Goal: Task Accomplishment & Management: Use online tool/utility

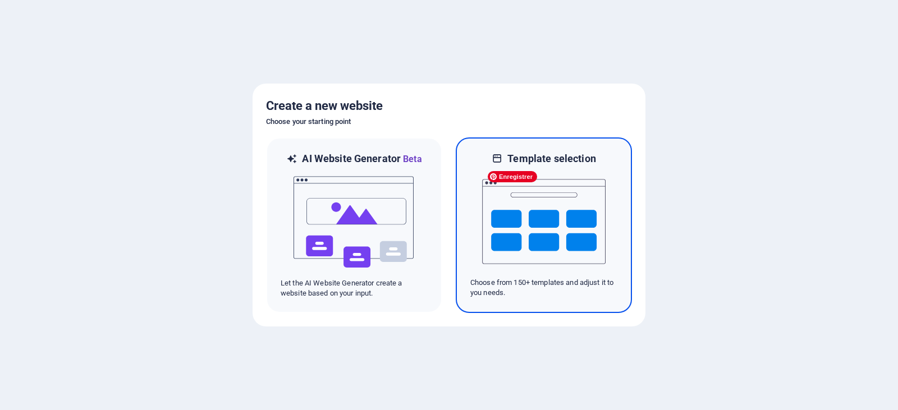
click at [563, 201] on img at bounding box center [543, 222] width 123 height 112
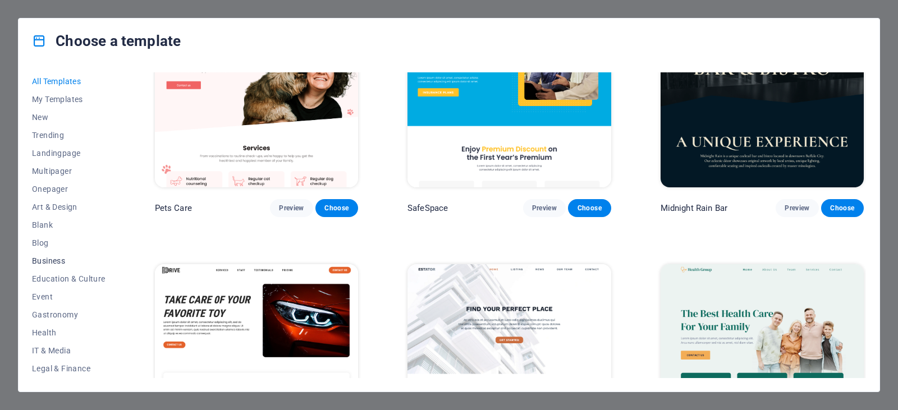
scroll to position [143, 0]
click at [40, 293] on span "Services" at bounding box center [68, 297] width 73 height 9
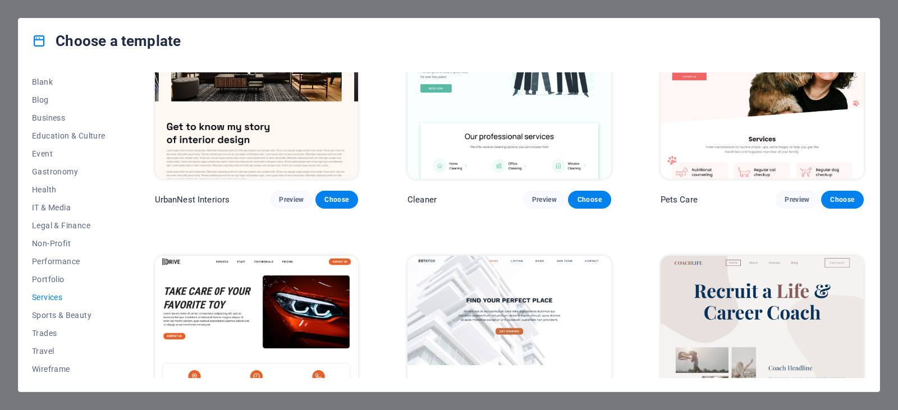
click at [47, 295] on span "Services" at bounding box center [68, 297] width 73 height 9
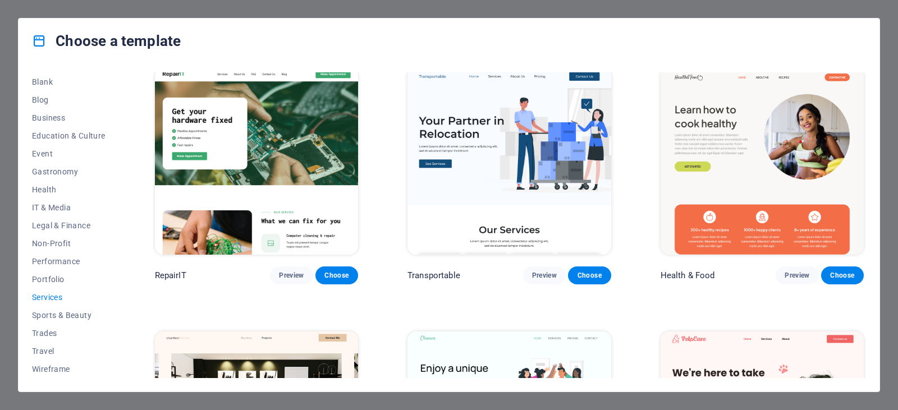
scroll to position [0, 0]
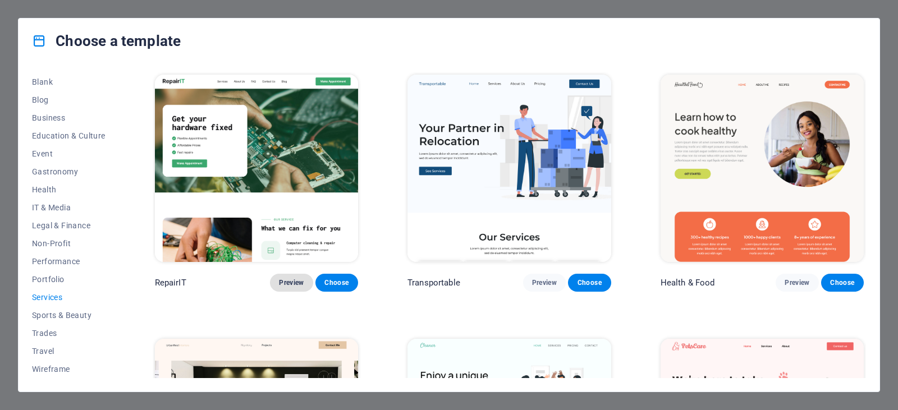
click at [288, 278] on span "Preview" at bounding box center [291, 282] width 25 height 9
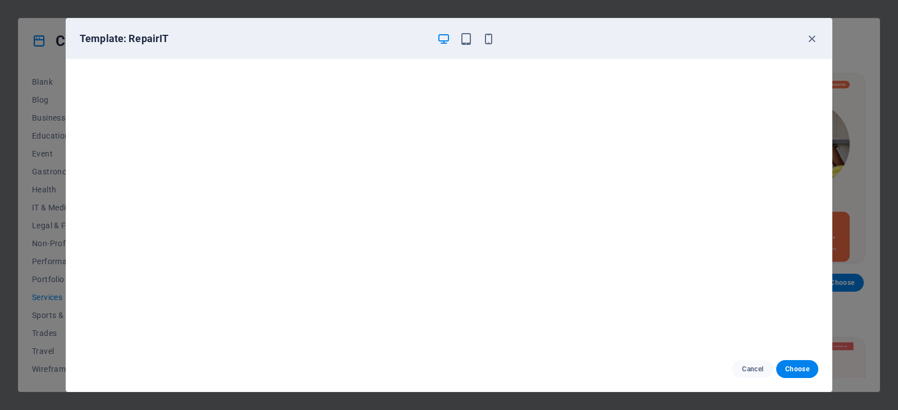
drag, startPoint x: 811, startPoint y: 41, endPoint x: 746, endPoint y: 45, distance: 64.6
click at [746, 45] on div "Template: RepairIT" at bounding box center [448, 39] width 765 height 40
click at [492, 42] on icon "button" at bounding box center [488, 39] width 13 height 13
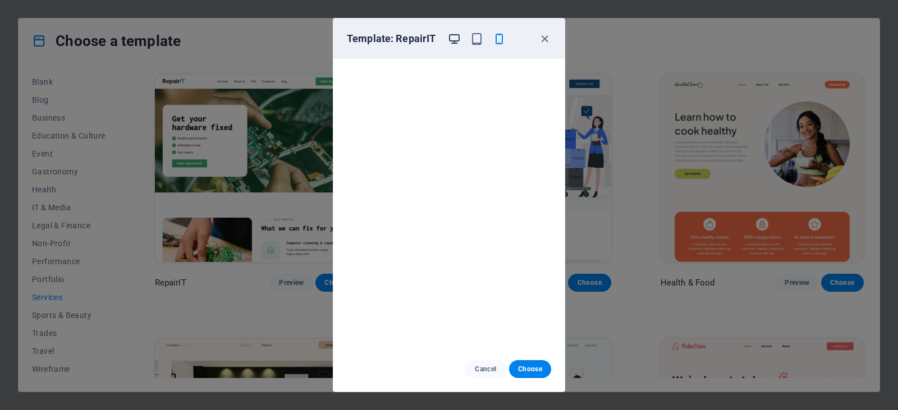
click at [457, 41] on icon "button" at bounding box center [454, 39] width 13 height 13
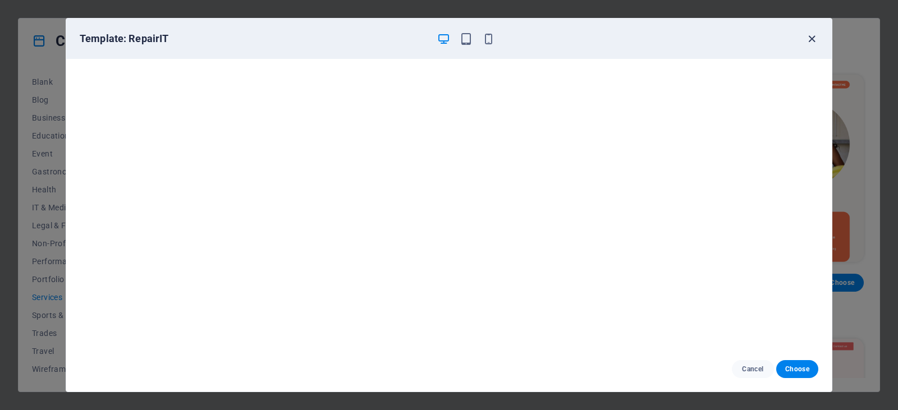
click at [805, 43] on icon "button" at bounding box center [811, 39] width 13 height 13
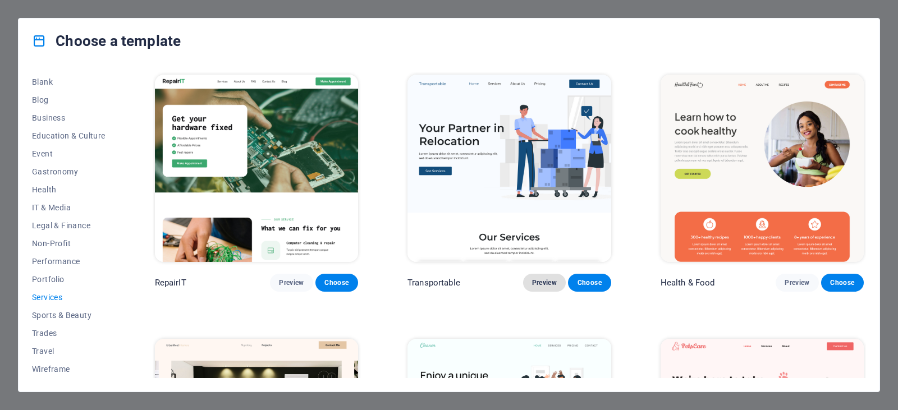
click at [536, 280] on span "Preview" at bounding box center [544, 282] width 25 height 9
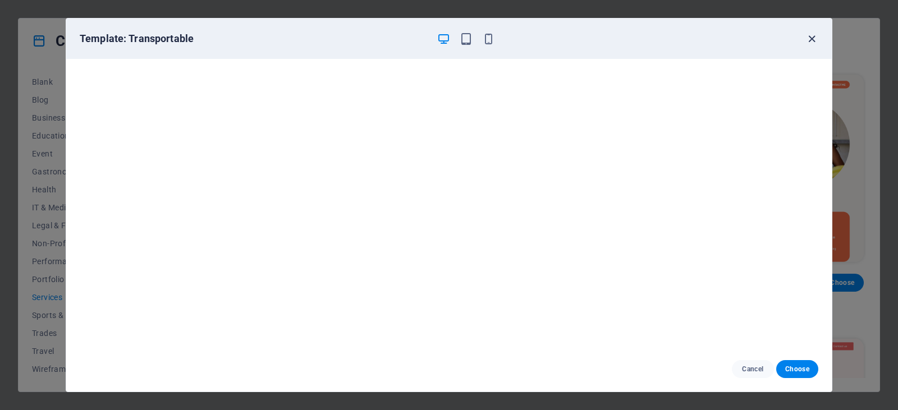
click at [810, 38] on icon "button" at bounding box center [811, 39] width 13 height 13
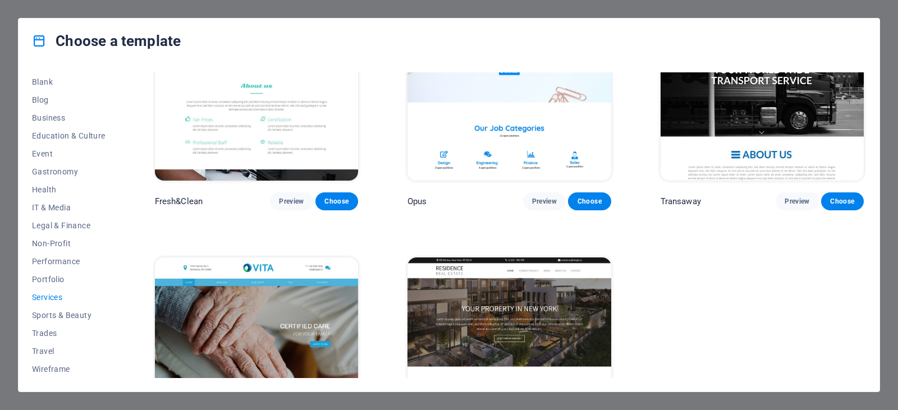
scroll to position [1490, 0]
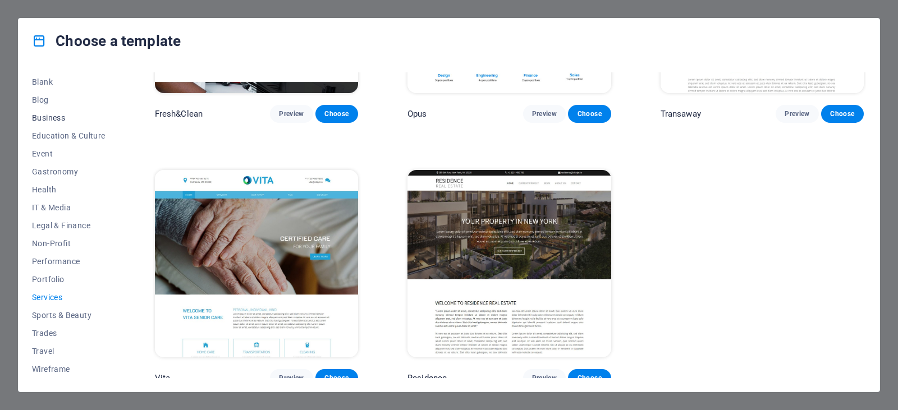
click at [45, 118] on span "Business" at bounding box center [68, 117] width 73 height 9
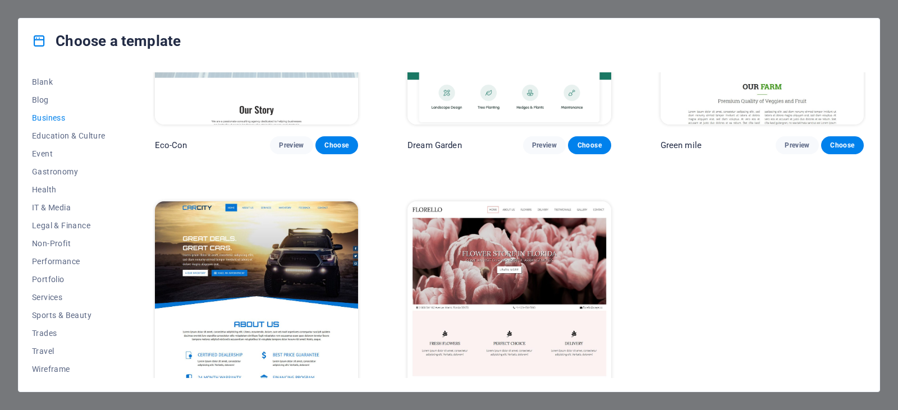
scroll to position [175, 0]
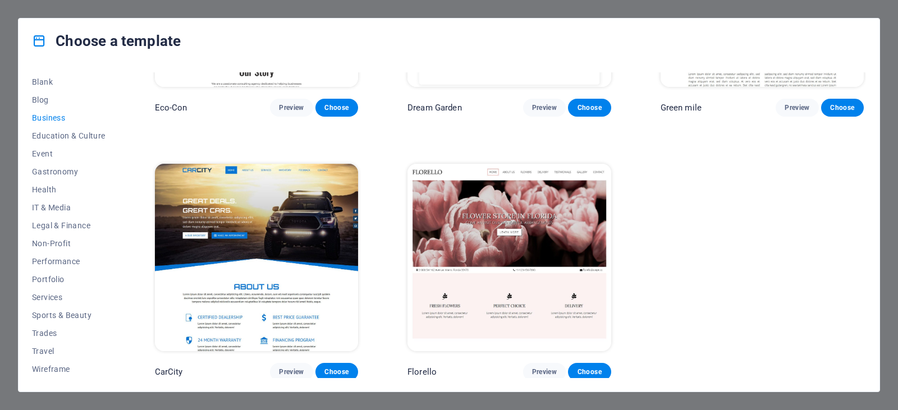
click at [497, 7] on div "Choose a template All Templates My Templates New Trending Landingpage Multipage…" at bounding box center [449, 205] width 898 height 410
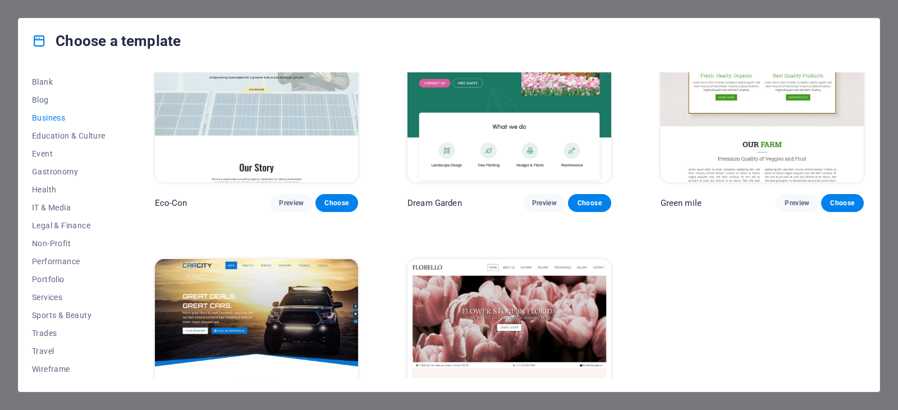
scroll to position [0, 0]
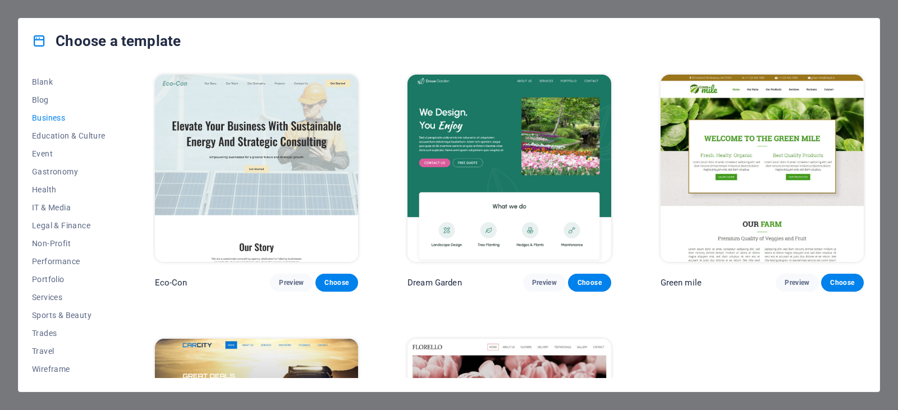
click at [103, 41] on h4 "Choose a template" at bounding box center [106, 41] width 149 height 18
click at [48, 83] on span "Blank" at bounding box center [68, 81] width 73 height 9
